Goal: Information Seeking & Learning: Compare options

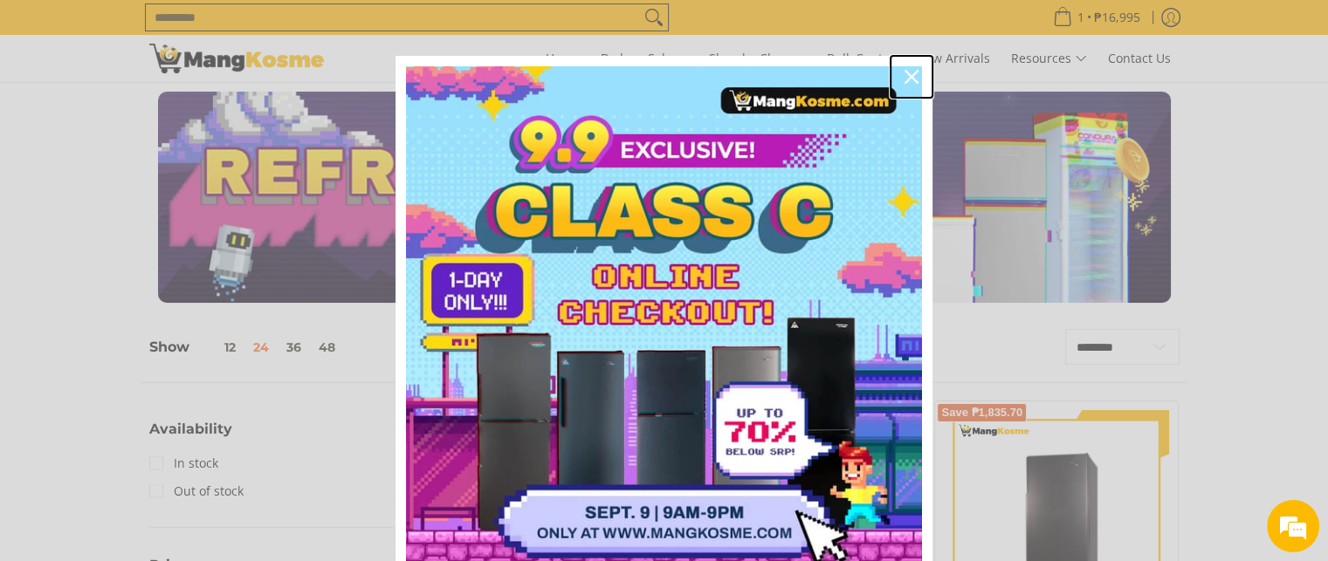
click at [897, 83] on div "Close" at bounding box center [911, 77] width 28 height 28
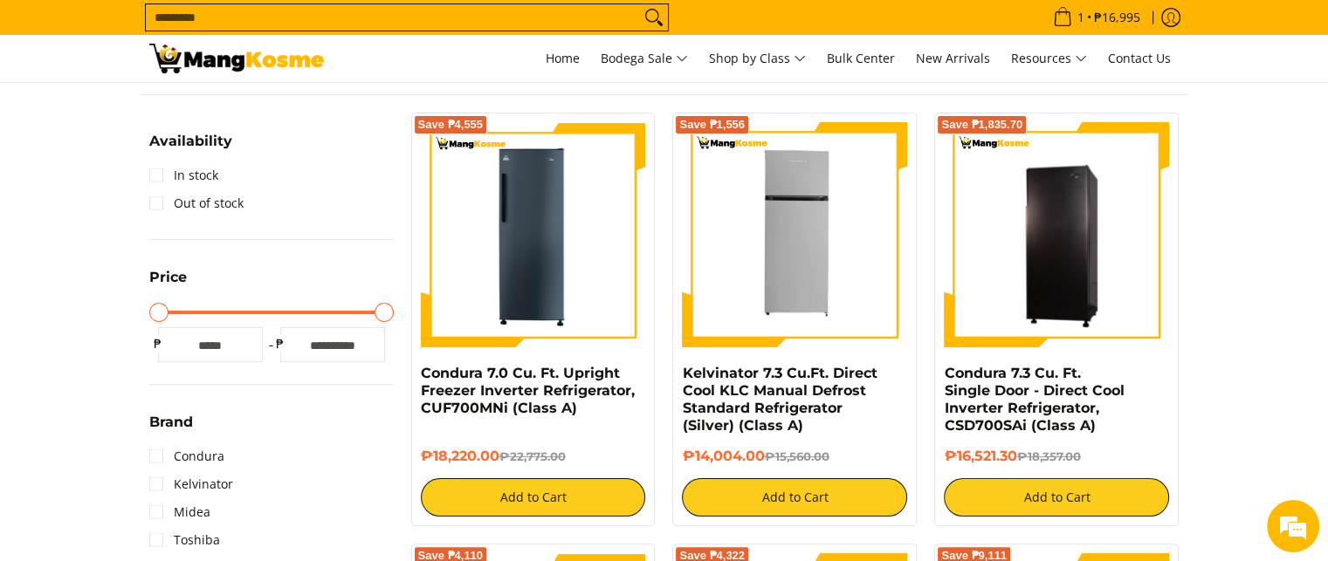
scroll to position [285, 0]
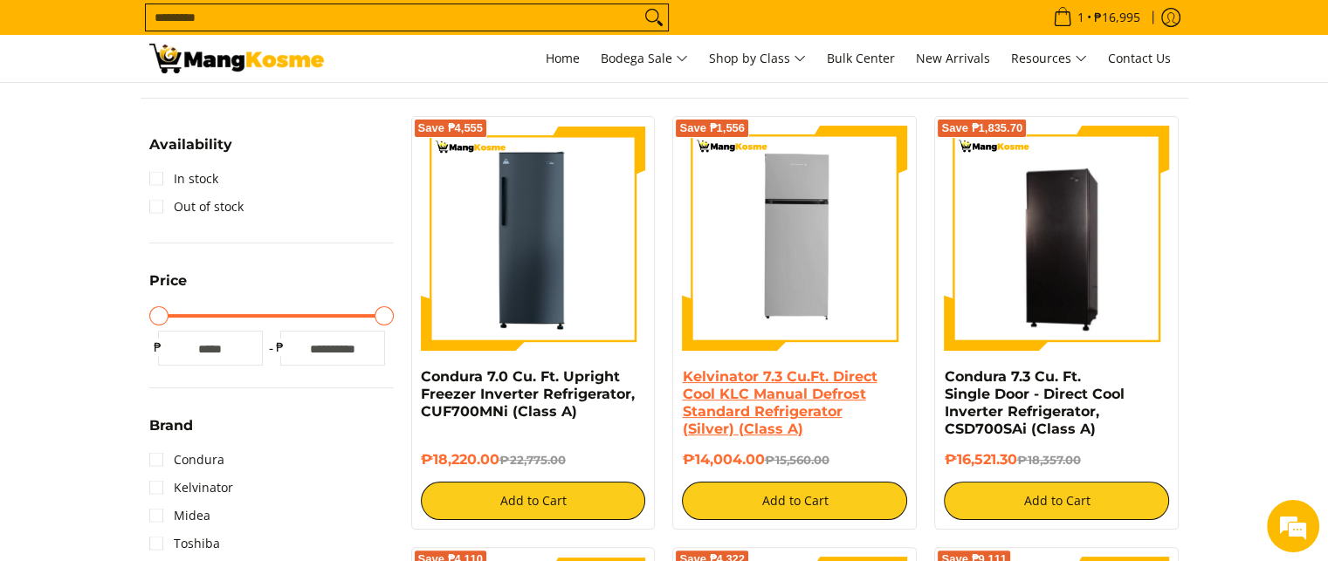
click at [819, 406] on link "Kelvinator 7.3 Cu.Ft. Direct Cool KLC Manual Defrost Standard Refrigerator (Sil…" at bounding box center [779, 402] width 195 height 69
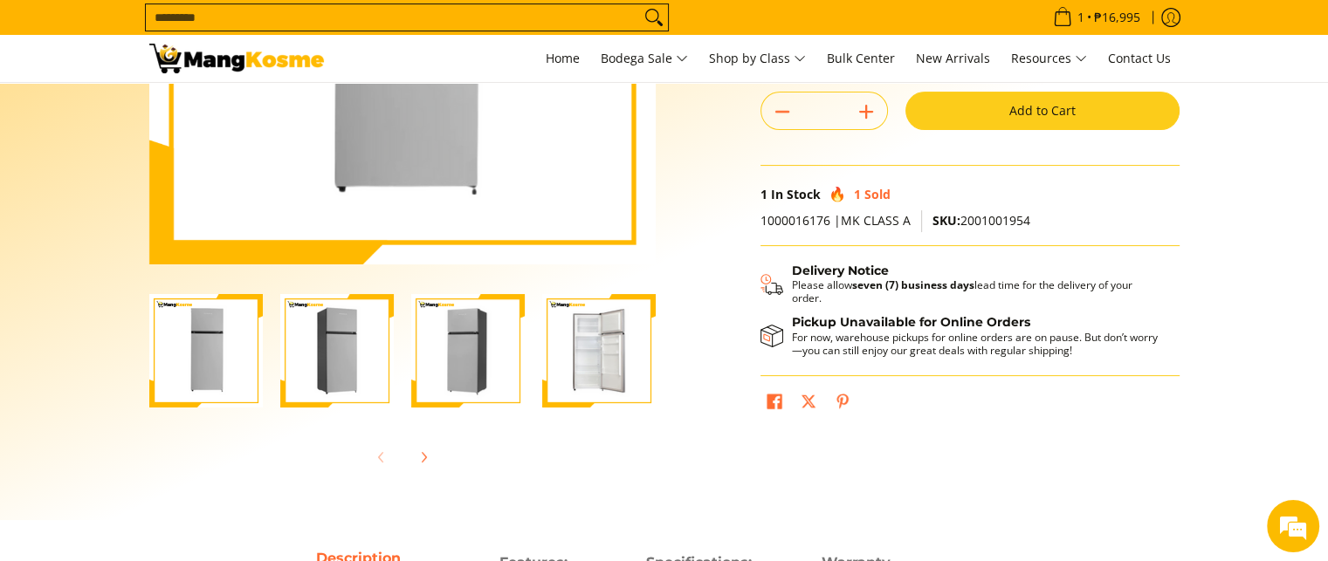
scroll to position [360, 0]
click at [635, 327] on img "Kelvinator 7.3 Cu.Ft. Direct Cool KLC Manual Defrost Standard Refrigerator (Sil…" at bounding box center [598, 350] width 113 height 113
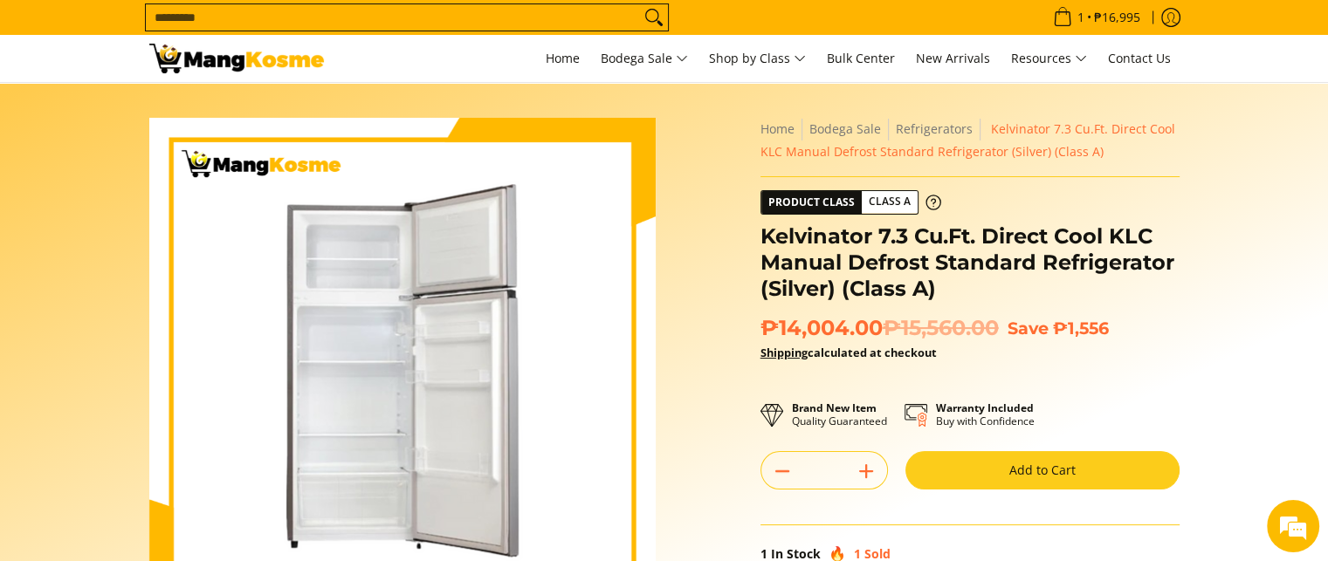
scroll to position [0, 0]
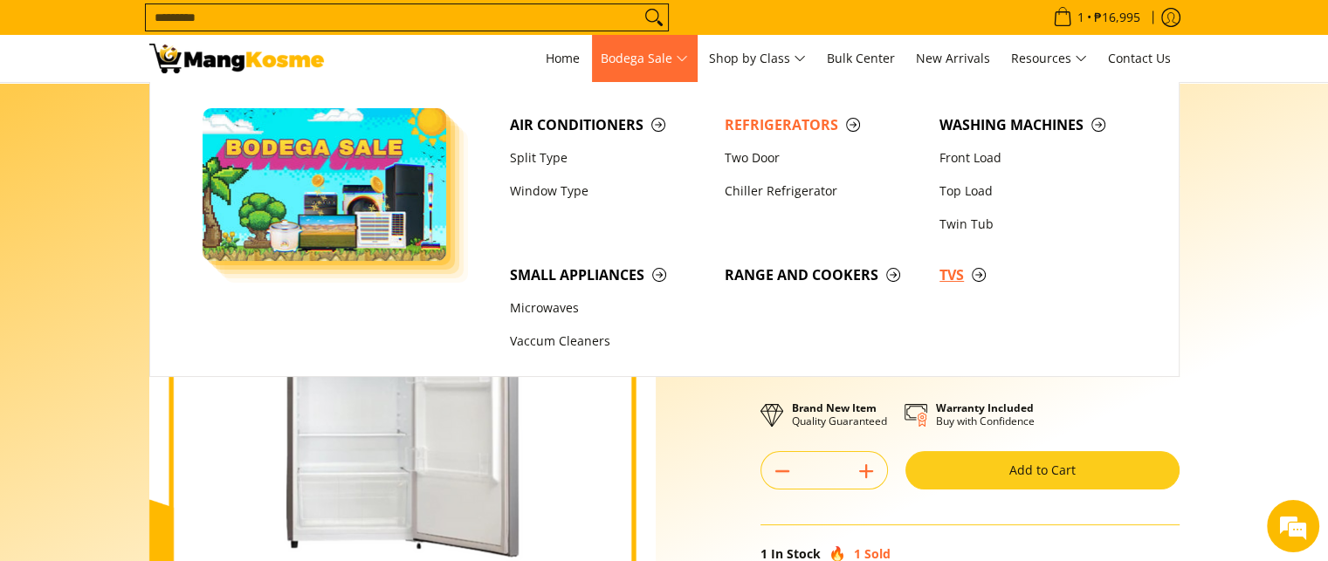
click at [960, 271] on span "TVs" at bounding box center [1037, 275] width 197 height 22
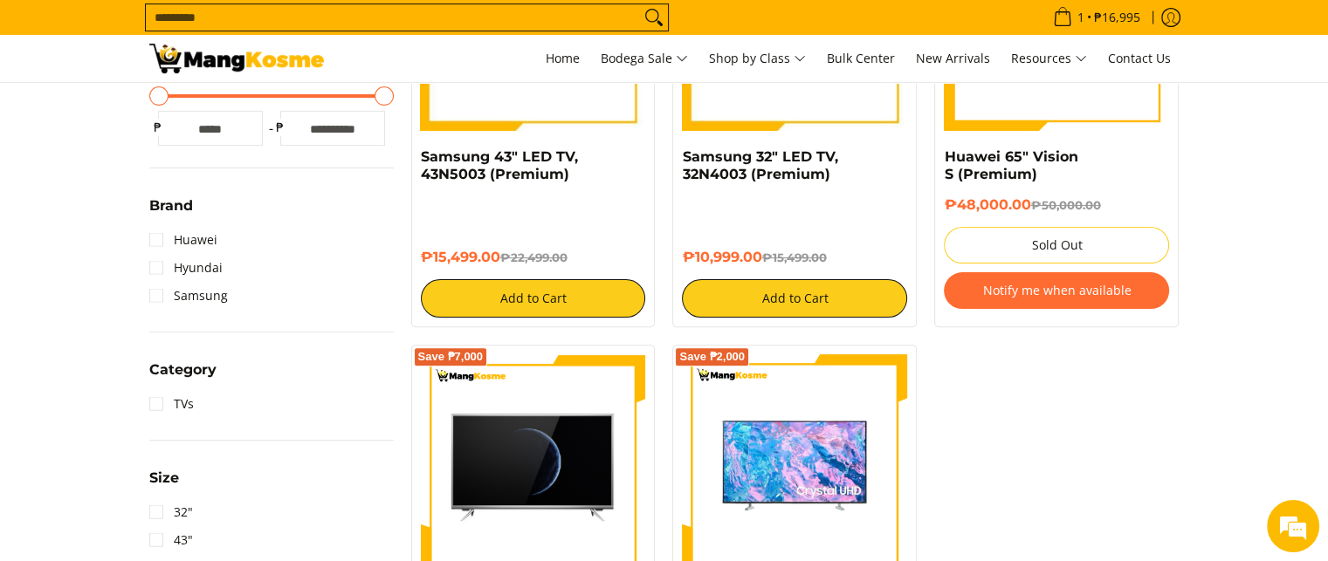
scroll to position [481, 0]
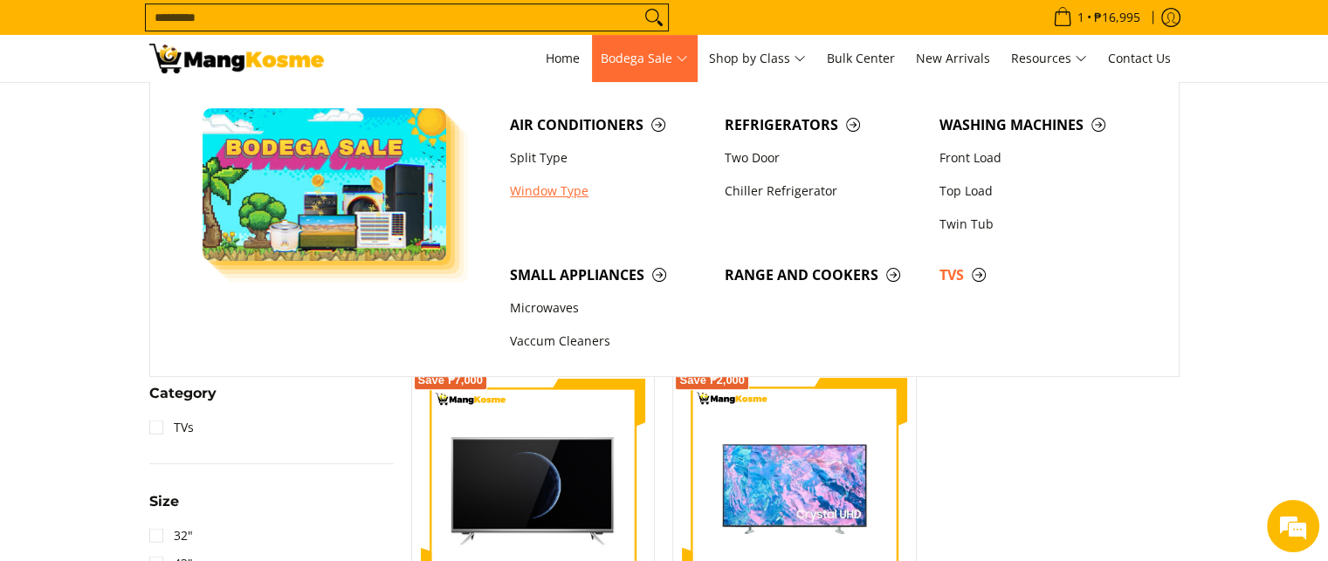
click at [559, 189] on link "Window Type" at bounding box center [608, 191] width 215 height 33
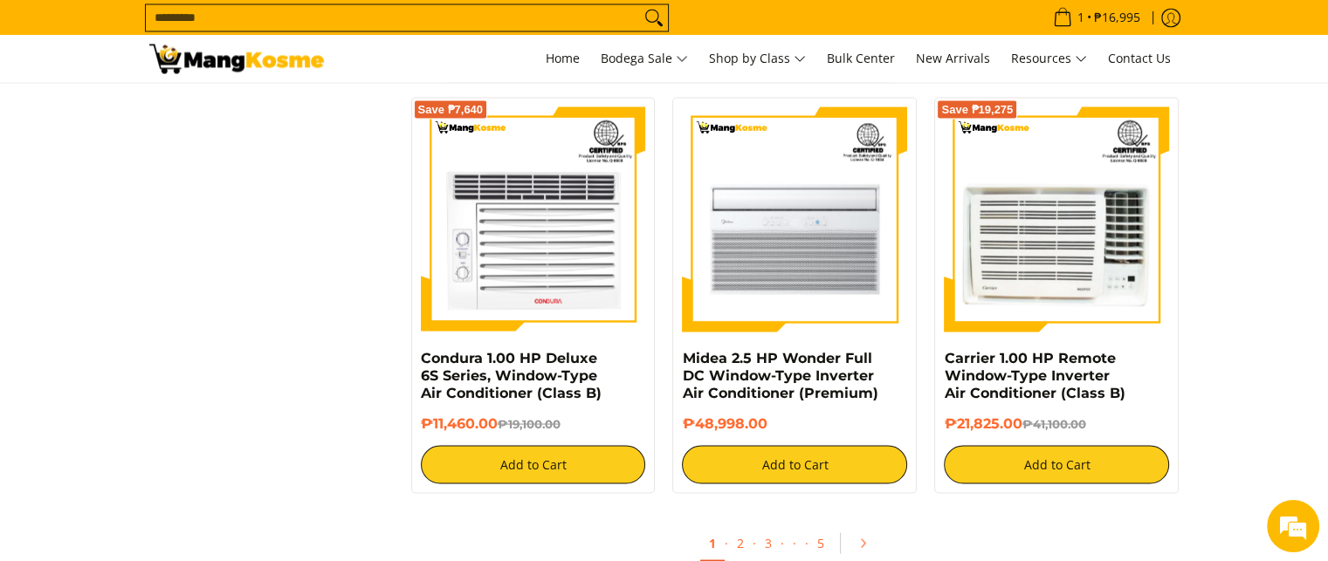
scroll to position [3254, 0]
